Goal: Use online tool/utility: Utilize a website feature to perform a specific function

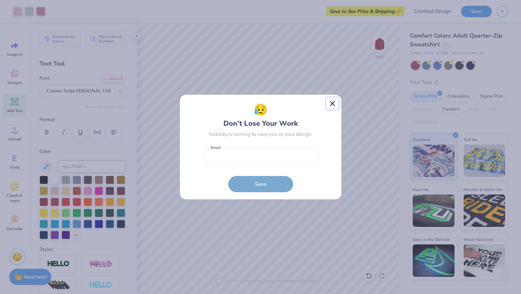
click at [335, 102] on button "Close" at bounding box center [332, 104] width 12 height 12
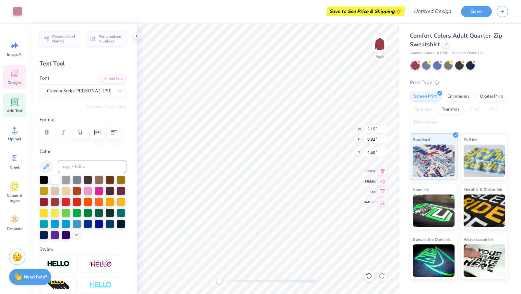
type input "3.15"
type input "0.82"
type input "4.50"
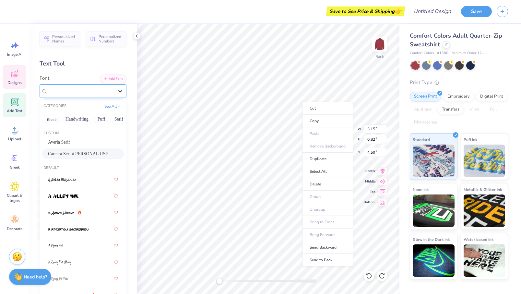
click at [120, 89] on icon at bounding box center [120, 91] width 6 height 6
click at [66, 56] on div "Personalized Names Personalized Numbers Text Tool Add Font Font option Careera …" at bounding box center [83, 159] width 108 height 271
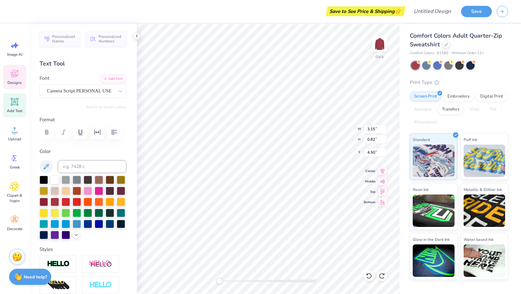
click at [58, 62] on div "Text Tool" at bounding box center [83, 63] width 87 height 9
click at [73, 63] on div "Text Tool" at bounding box center [83, 63] width 87 height 9
click at [12, 72] on icon at bounding box center [14, 73] width 7 height 7
